Goal: Task Accomplishment & Management: Manage account settings

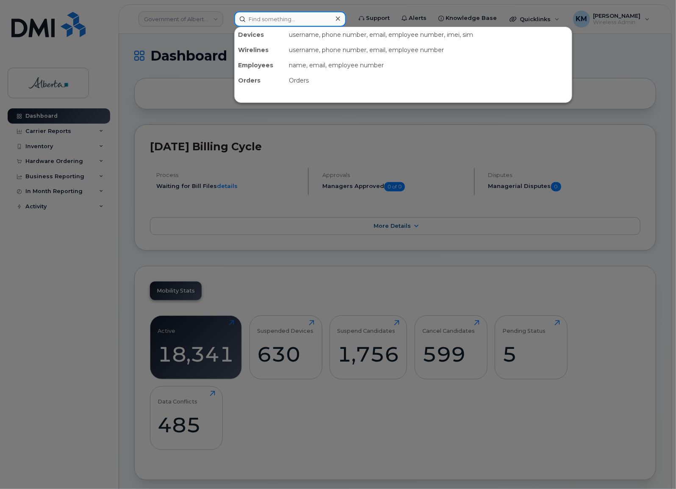
click at [253, 19] on input at bounding box center [290, 18] width 112 height 15
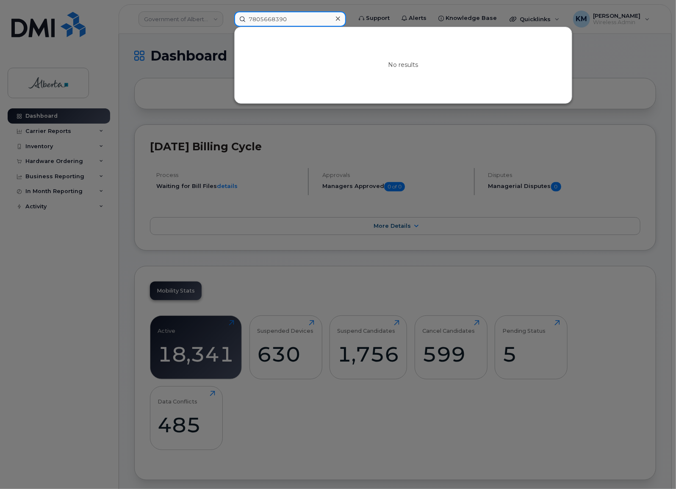
drag, startPoint x: 295, startPoint y: 20, endPoint x: 217, endPoint y: 19, distance: 78.0
click at [228, 19] on div "7805668390 No results" at bounding box center [290, 18] width 125 height 15
type input "JUSTIN HANSON"
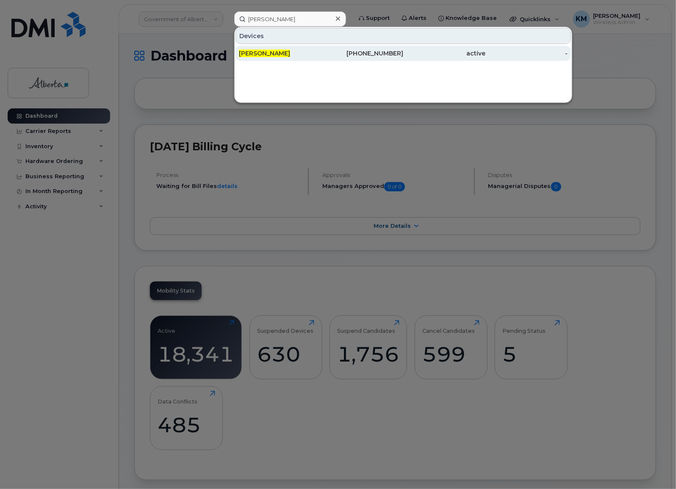
click at [258, 49] on div "[PERSON_NAME]" at bounding box center [280, 53] width 82 height 8
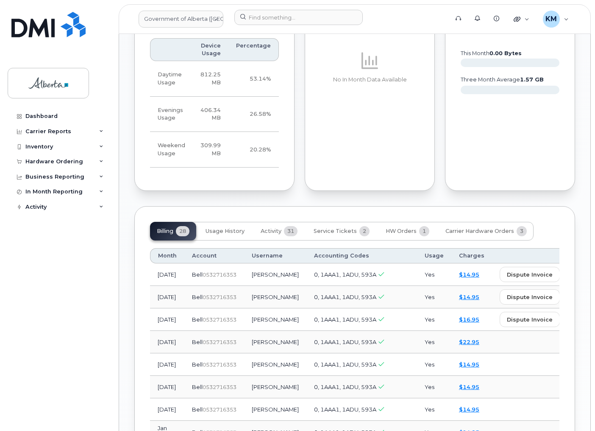
scroll to position [610, 0]
click at [275, 226] on span "Activity" at bounding box center [271, 229] width 21 height 7
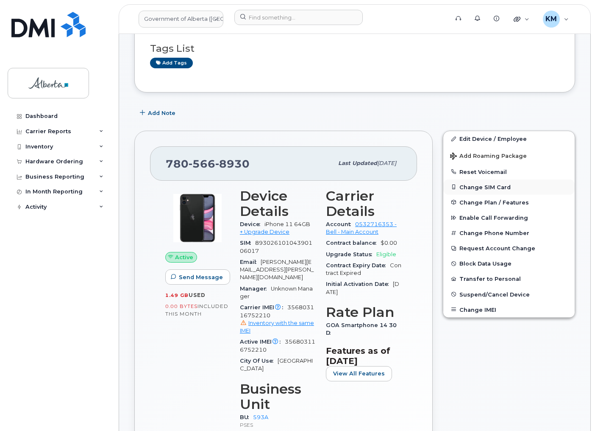
scroll to position [68, 0]
click at [498, 136] on link "Edit Device / Employee" at bounding box center [508, 138] width 131 height 15
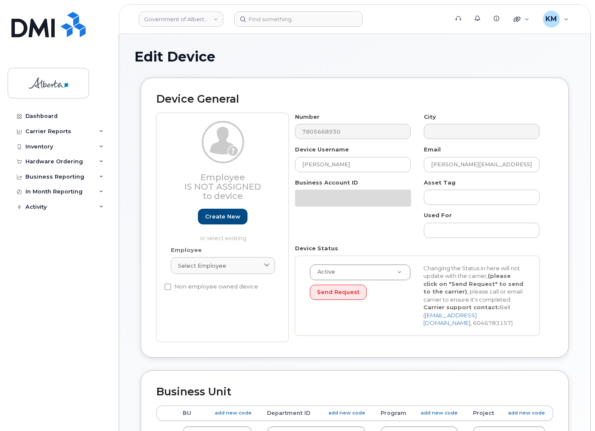
select select "4797682"
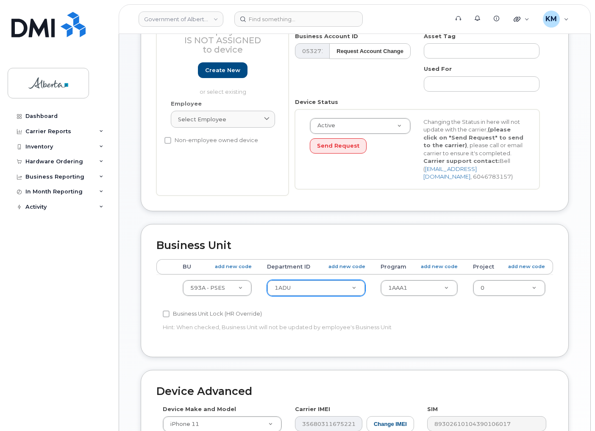
scroll to position [169, 0]
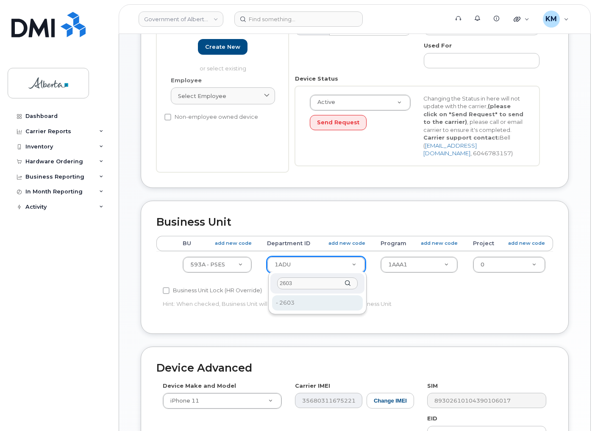
type input "2603"
type input "4752669"
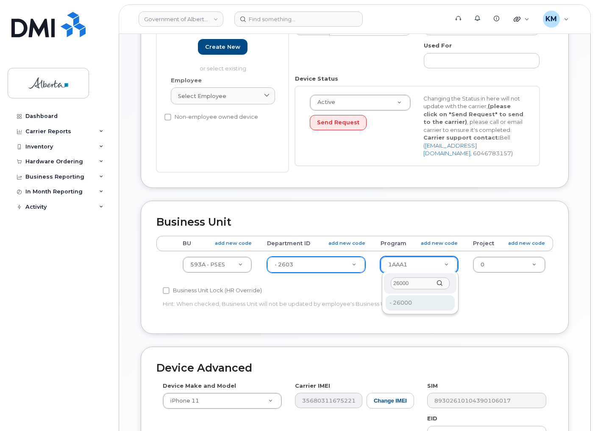
type input "26000"
type input "4753368"
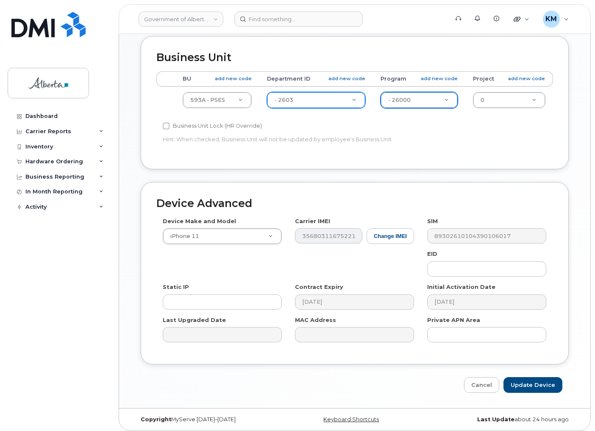
scroll to position [336, 0]
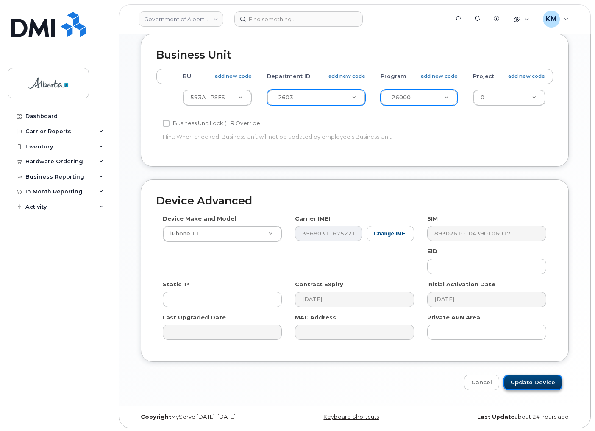
click at [522, 378] on input "Update Device" at bounding box center [532, 382] width 59 height 16
type input "Saving..."
